Goal: Task Accomplishment & Management: Use online tool/utility

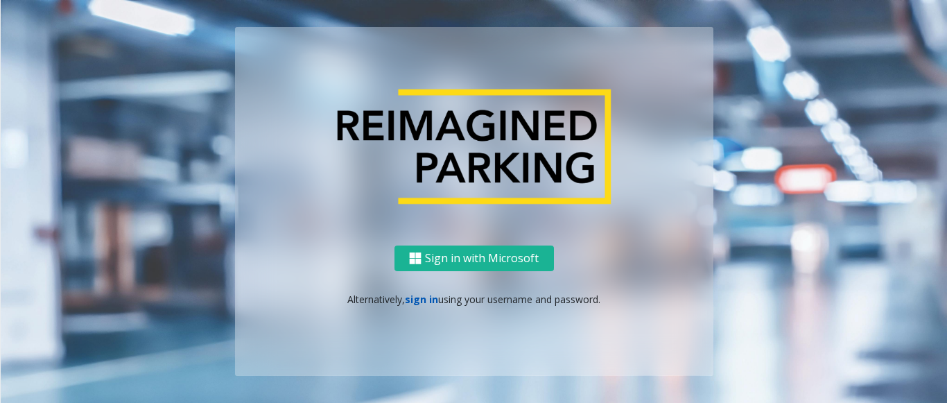
click at [417, 295] on link "sign in" at bounding box center [421, 299] width 33 height 13
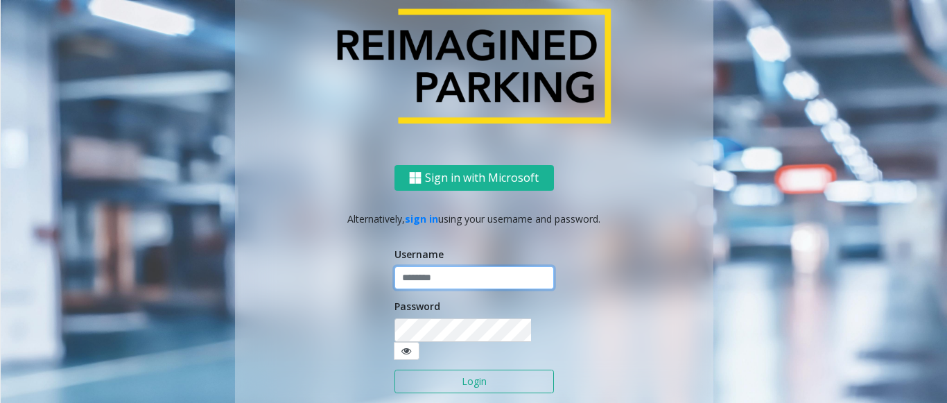
type input "**********"
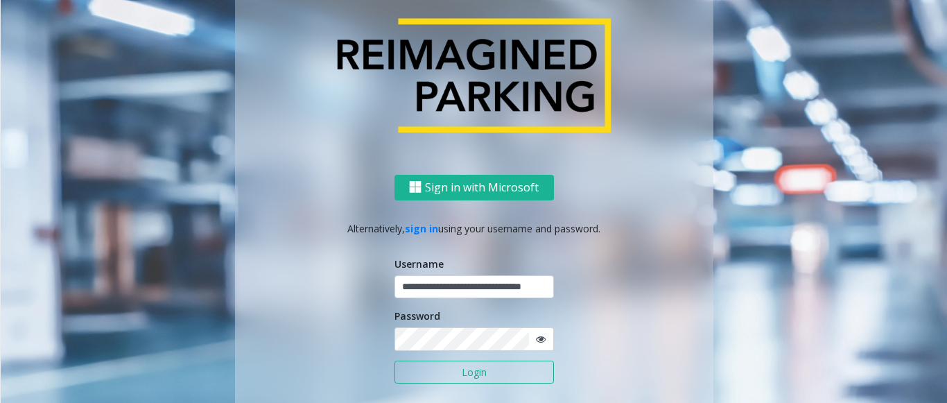
click at [430, 363] on button "Login" at bounding box center [473, 372] width 159 height 24
